Goal: Task Accomplishment & Management: Use online tool/utility

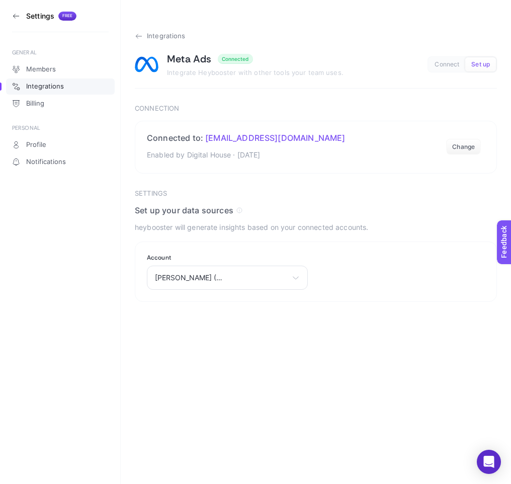
click at [159, 35] on span "Integrations" at bounding box center [166, 36] width 39 height 8
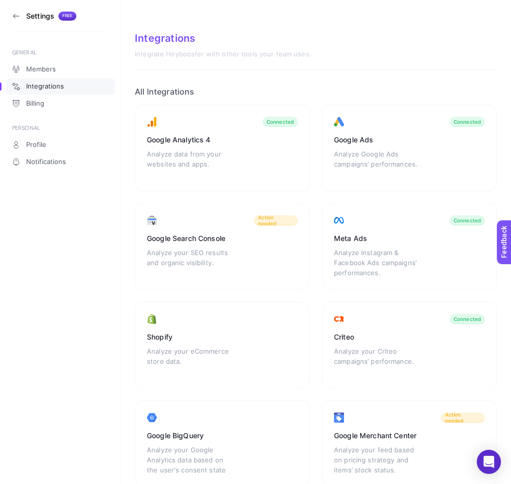
click at [14, 17] on icon at bounding box center [16, 16] width 8 height 8
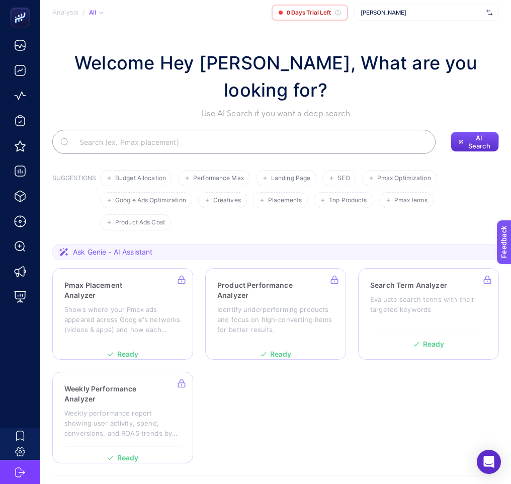
click at [396, 20] on div "[PERSON_NAME]" at bounding box center [426, 13] width 145 height 16
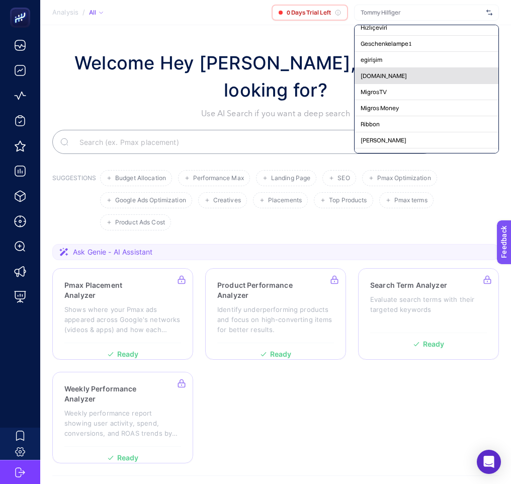
scroll to position [16, 0]
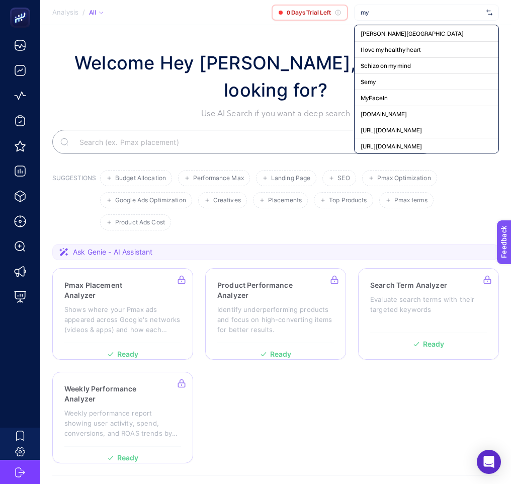
type input "m"
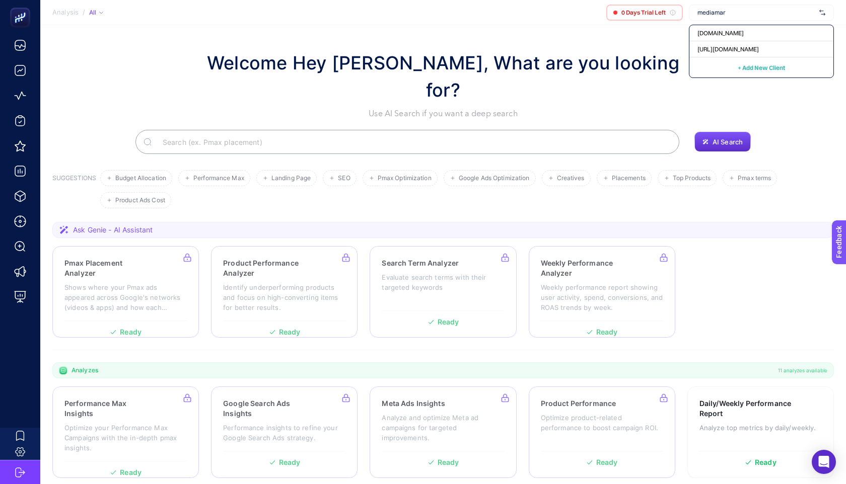
type input "mediamar"
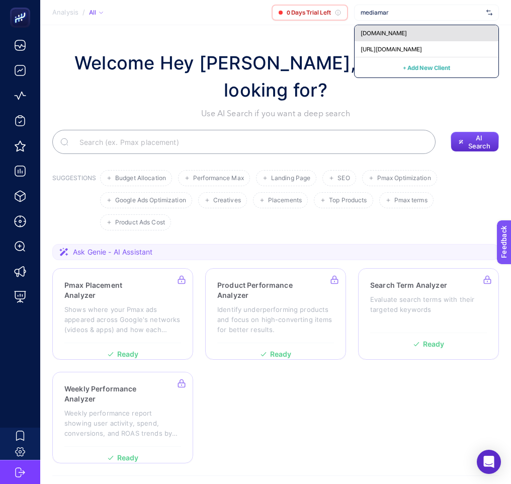
click at [427, 38] on div "[DOMAIN_NAME]" at bounding box center [427, 33] width 144 height 16
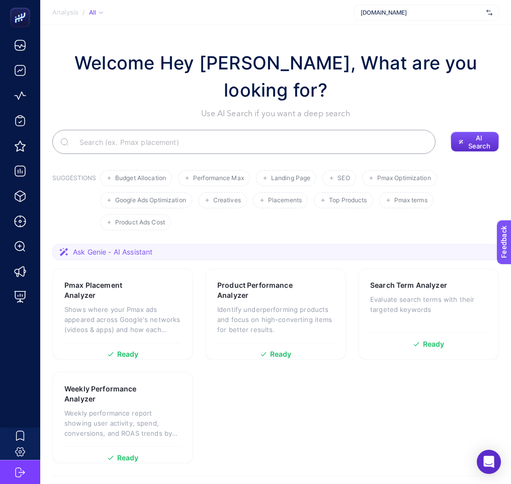
click at [439, 12] on span "[DOMAIN_NAME]" at bounding box center [422, 13] width 122 height 8
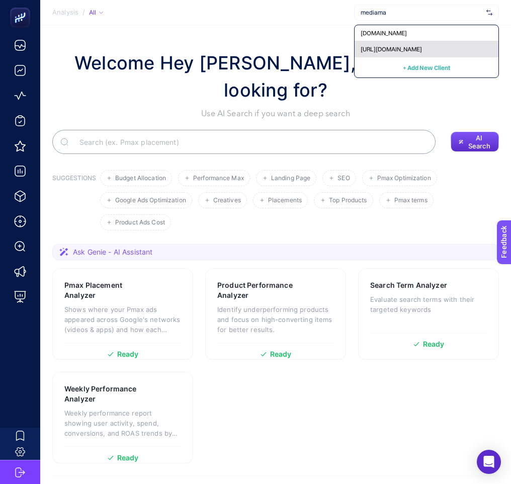
type input "mediama"
click at [388, 47] on span "[URL][DOMAIN_NAME]" at bounding box center [391, 49] width 61 height 8
